Goal: Information Seeking & Learning: Understand process/instructions

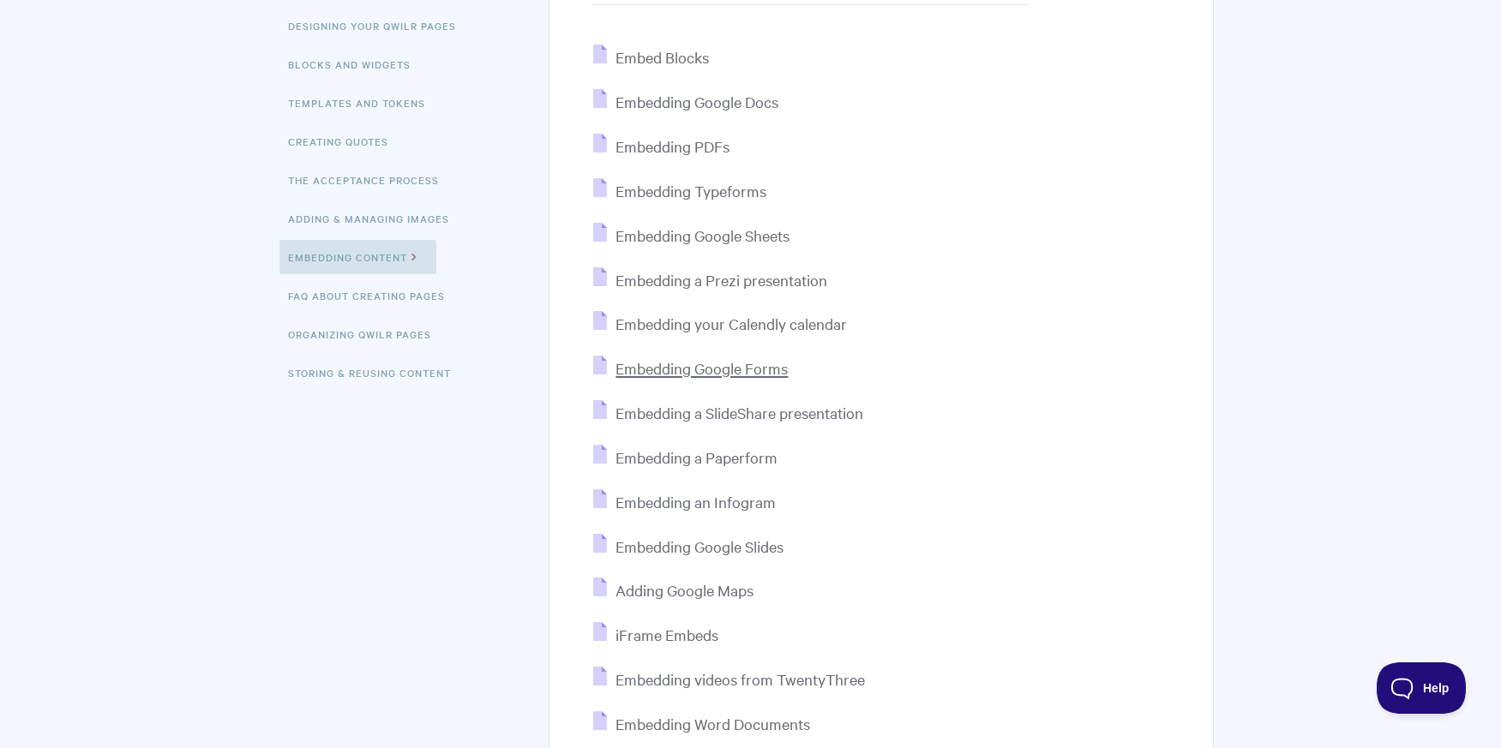
scroll to position [257, 0]
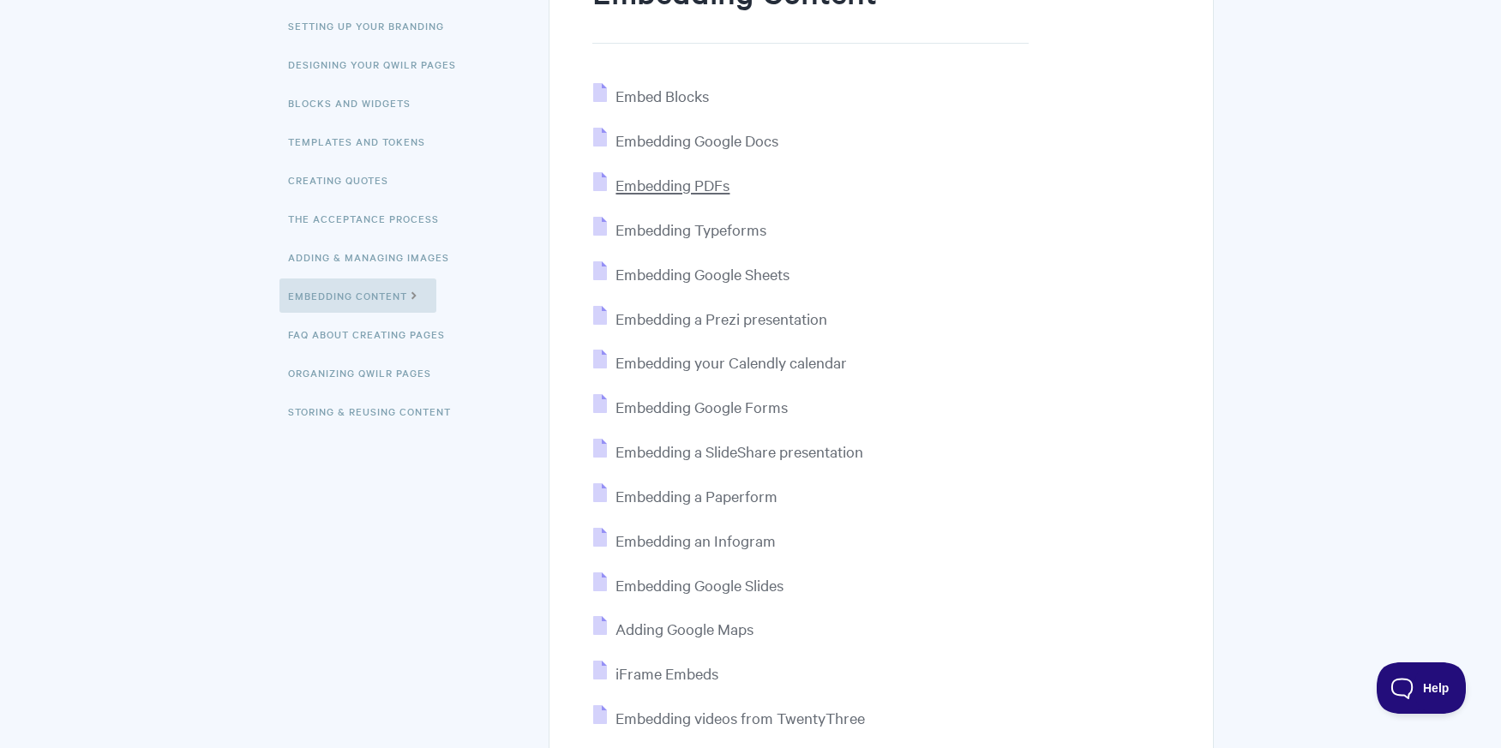
click at [709, 194] on span "Embedding PDFs" at bounding box center [672, 185] width 114 height 20
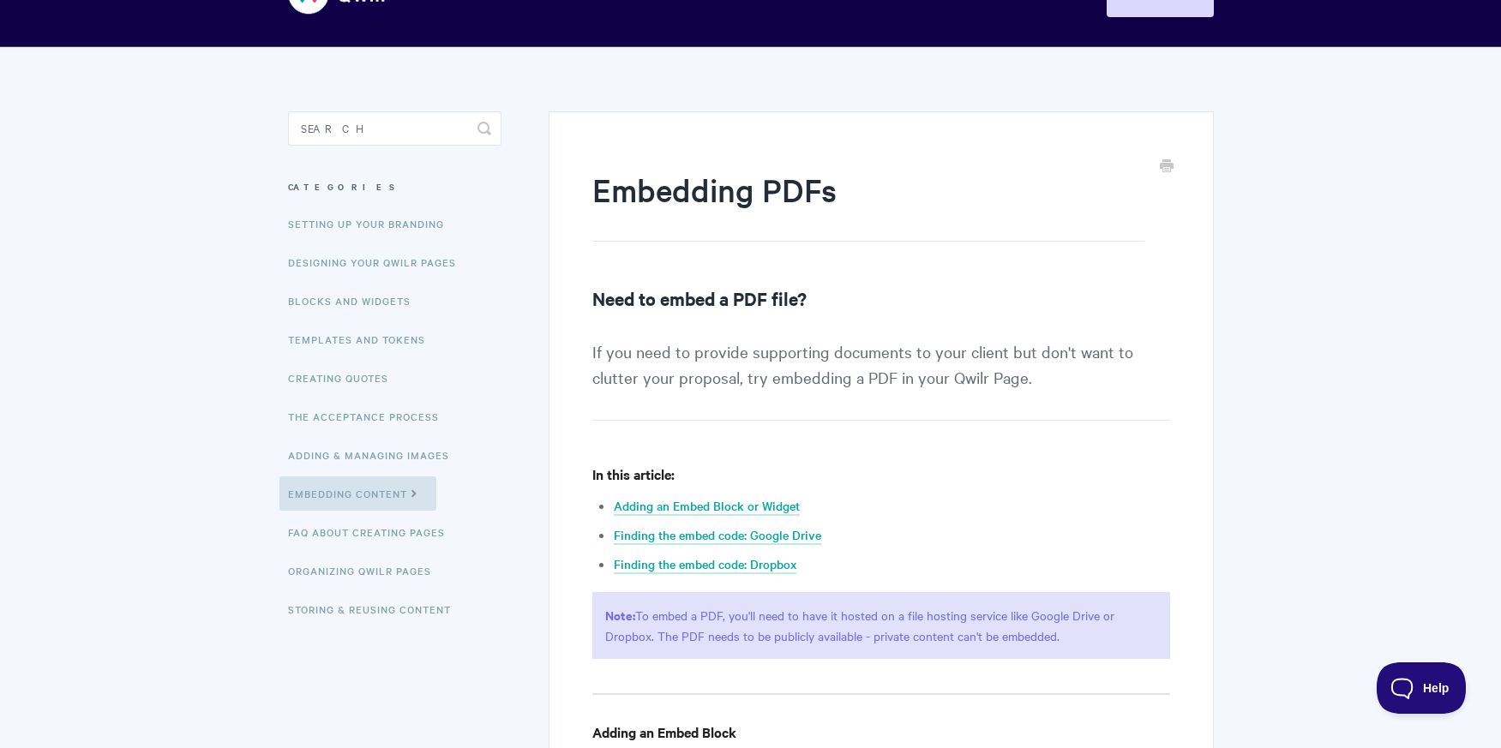
scroll to position [171, 0]
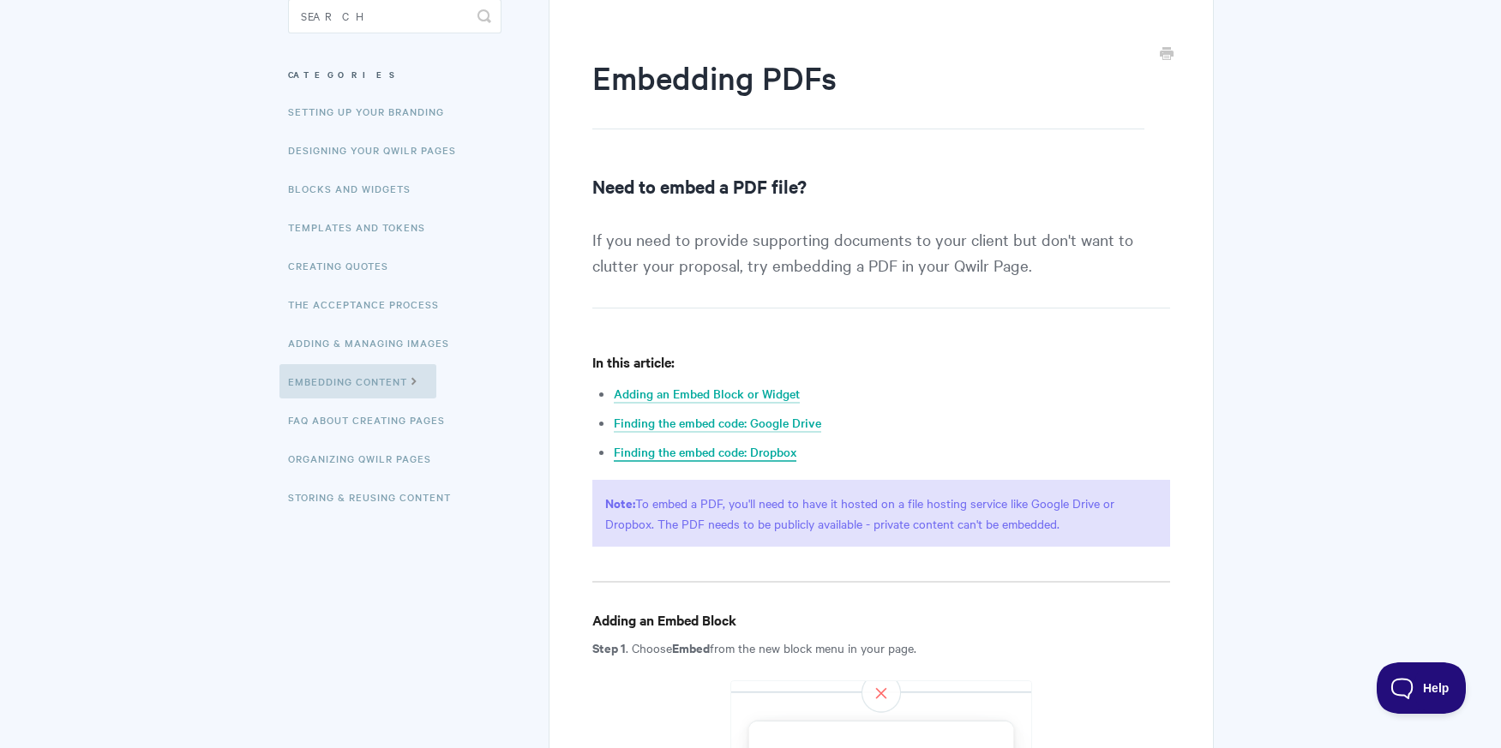
click at [734, 450] on link "Finding the embed code: Dropbox" at bounding box center [705, 452] width 183 height 19
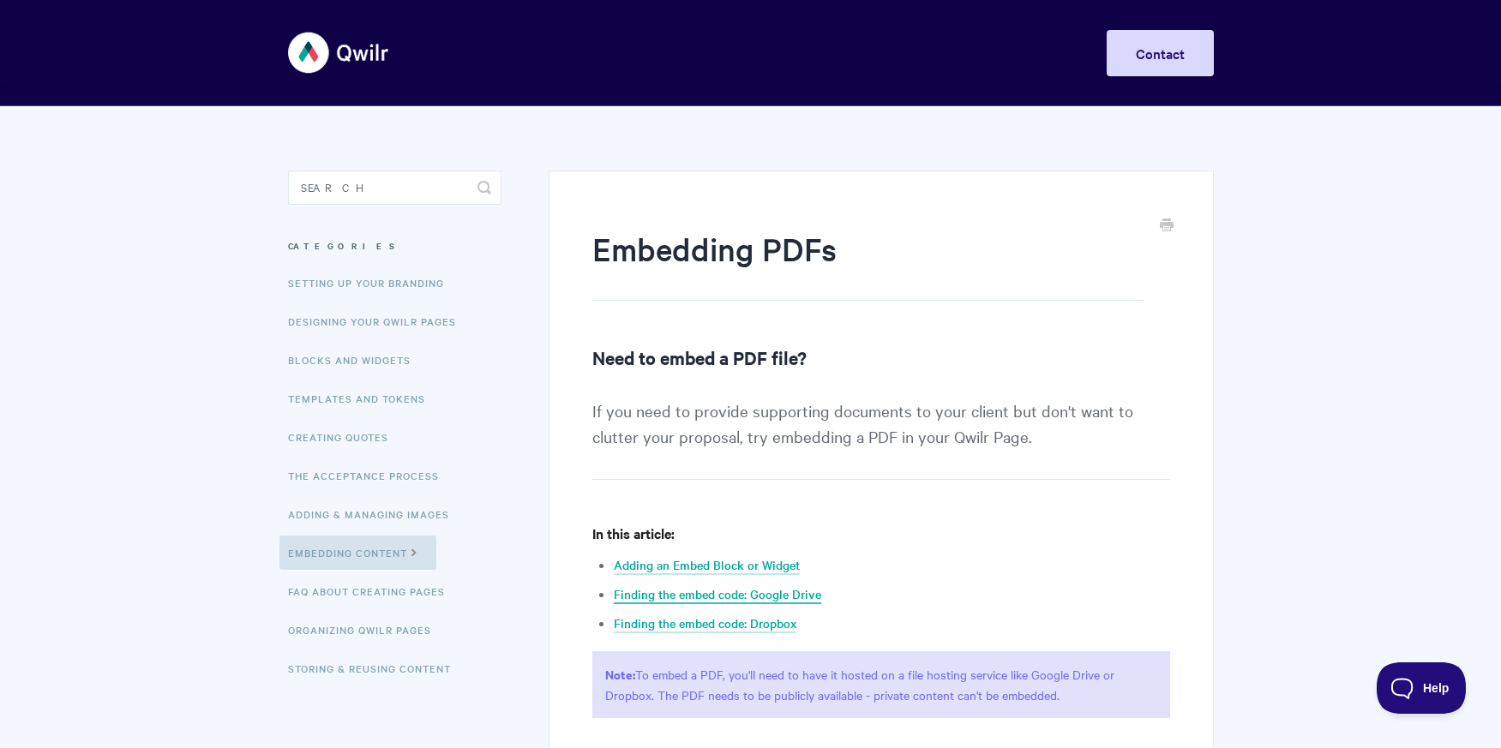
click at [787, 595] on link "Finding the embed code: Google Drive" at bounding box center [717, 594] width 207 height 19
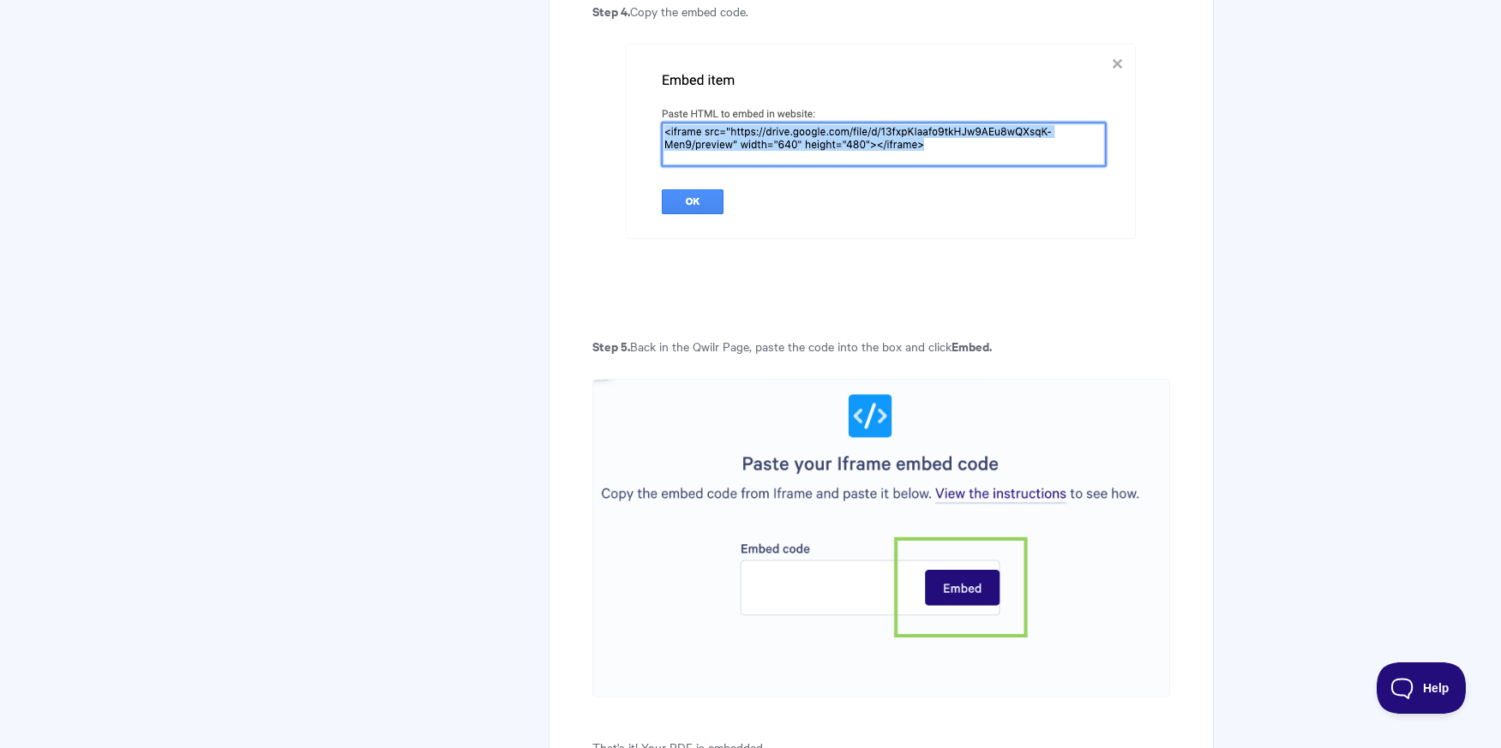
scroll to position [4598, 0]
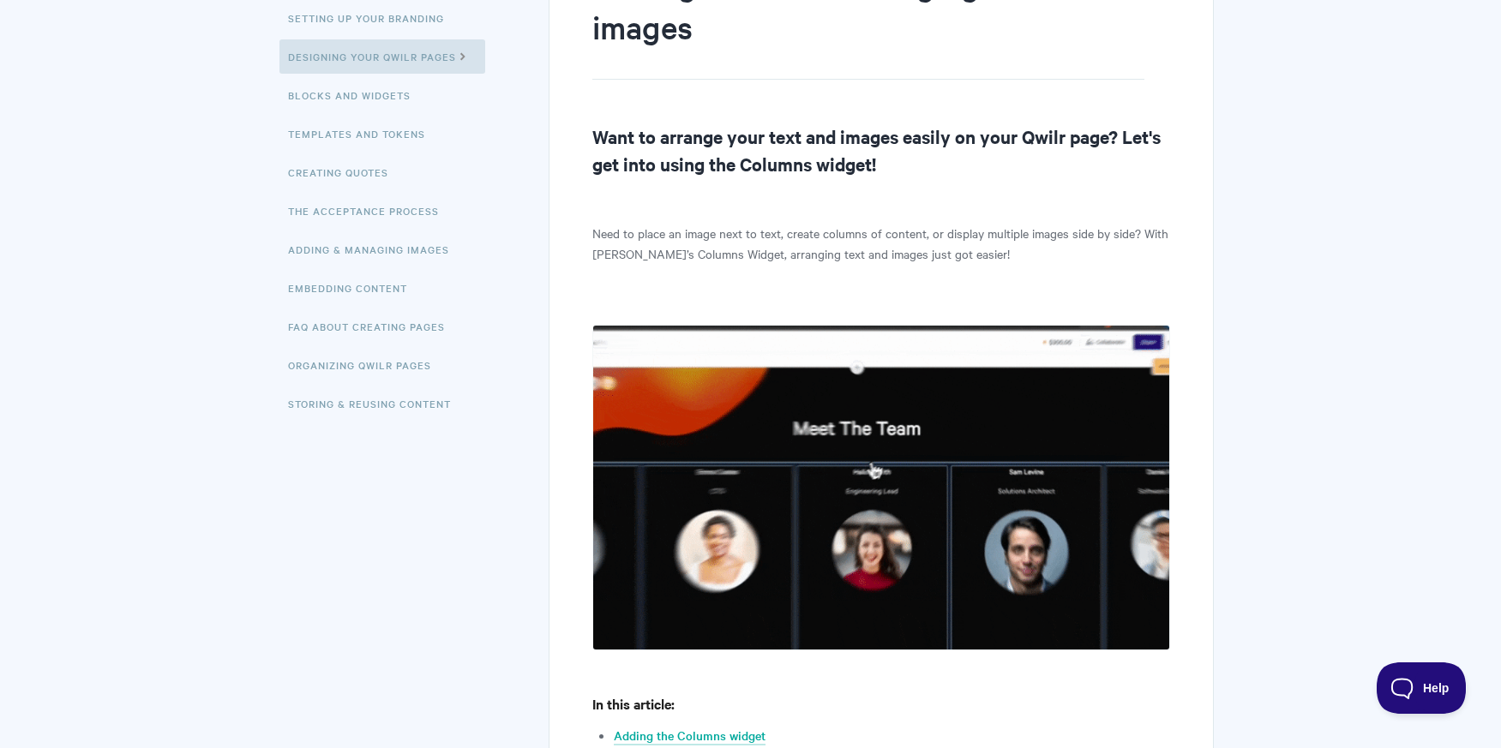
scroll to position [257, 0]
